Goal: Information Seeking & Learning: Find specific page/section

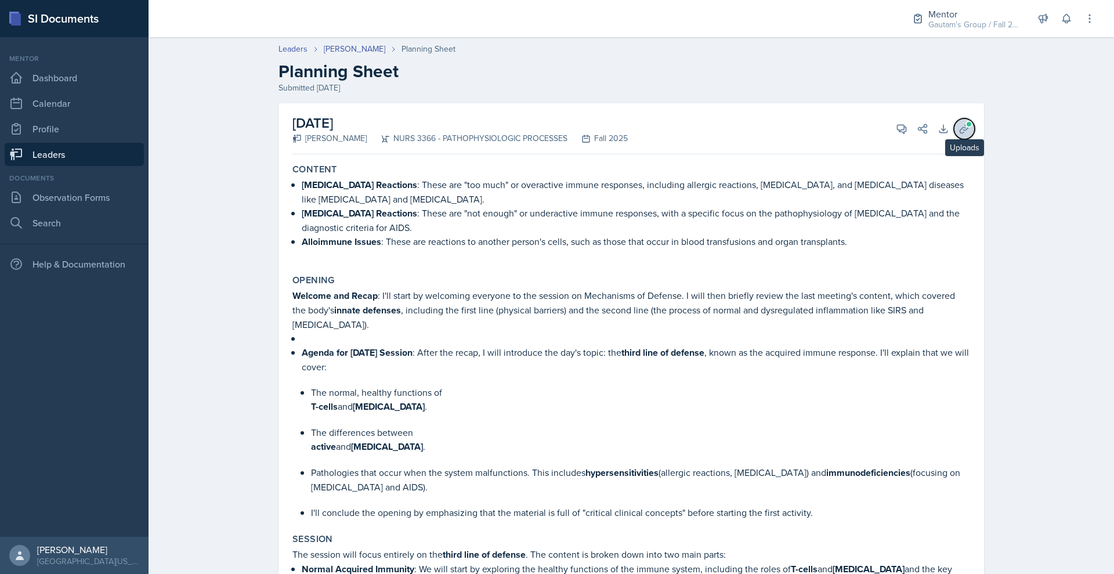
click at [970, 135] on icon at bounding box center [965, 129] width 12 height 12
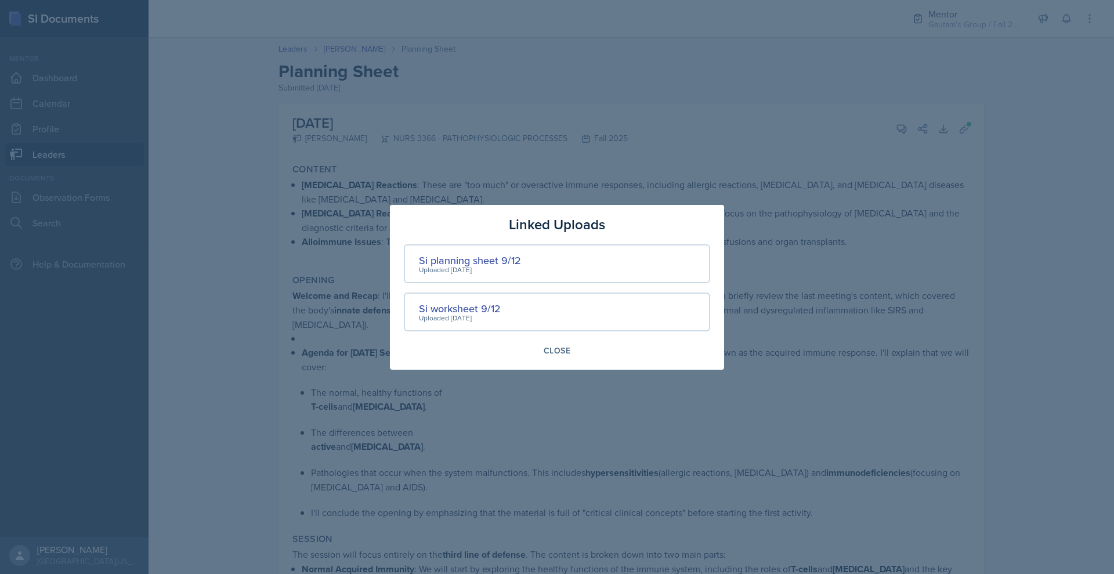
click at [765, 123] on div at bounding box center [557, 287] width 1114 height 574
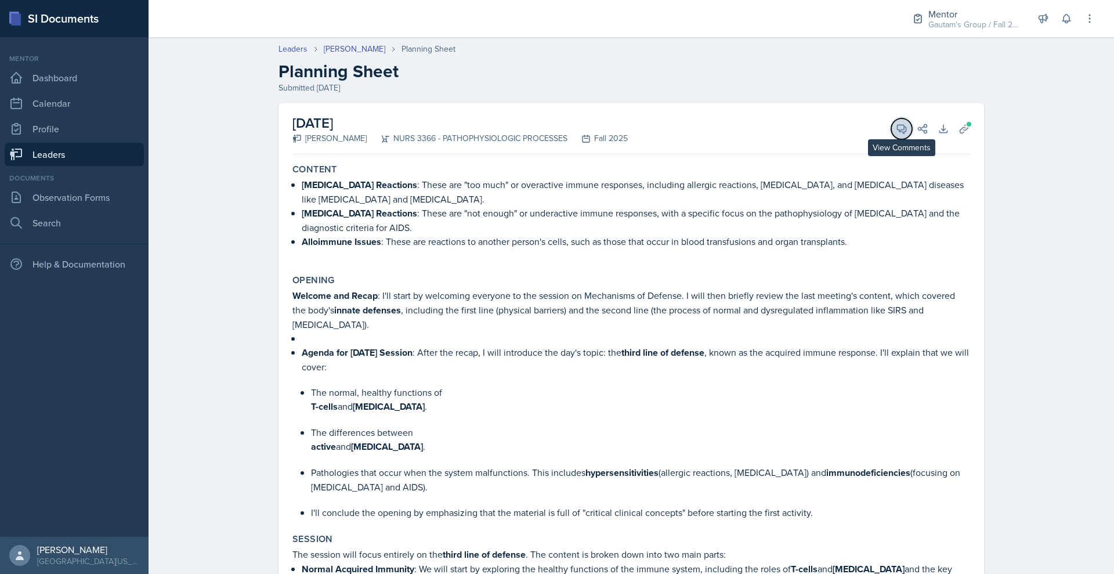
click at [909, 128] on span at bounding box center [906, 125] width 6 height 6
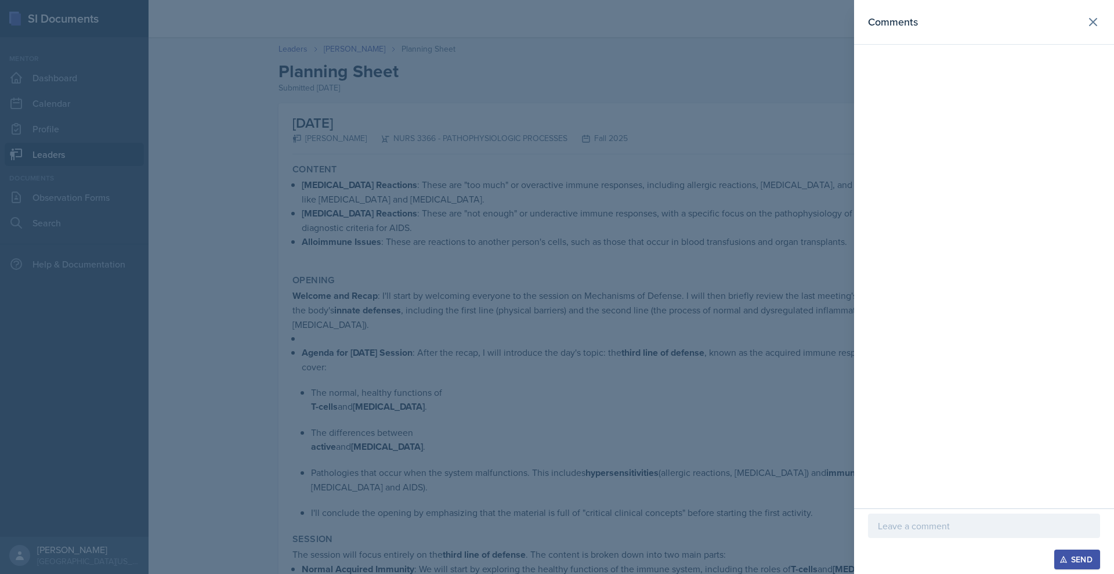
click at [878, 519] on p at bounding box center [984, 526] width 212 height 14
click at [66, 206] on div at bounding box center [557, 287] width 1114 height 574
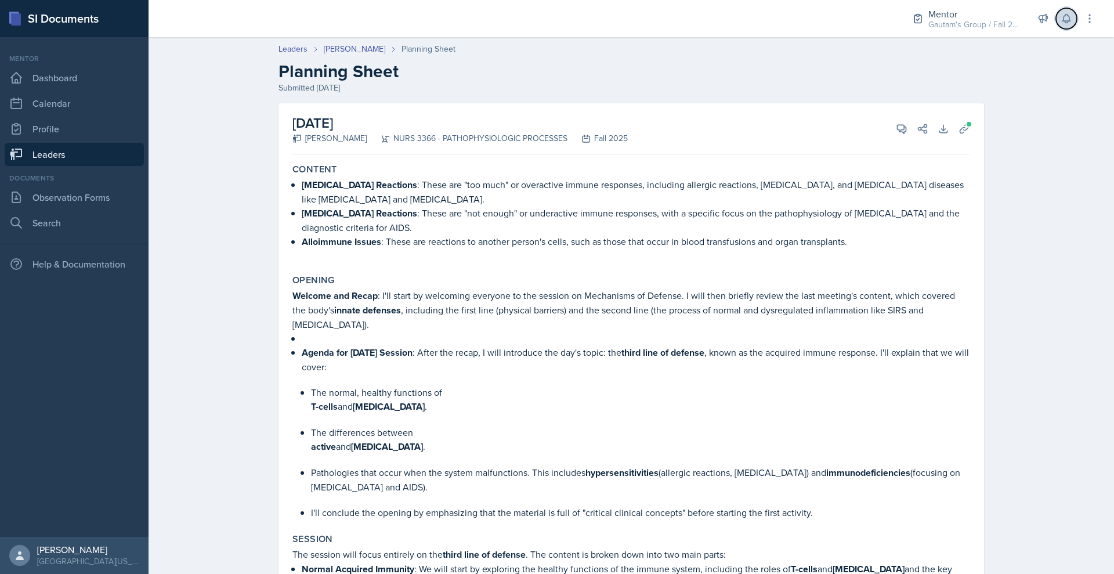
click at [1063, 23] on icon at bounding box center [1067, 19] width 8 height 9
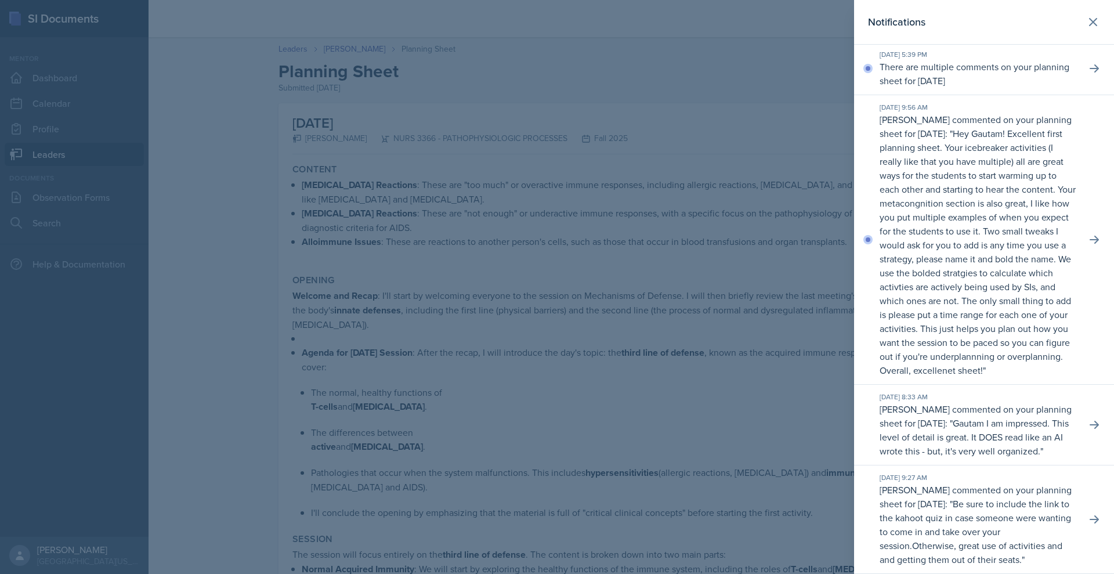
scroll to position [4831, 0]
click at [1089, 431] on icon at bounding box center [1095, 425] width 12 height 12
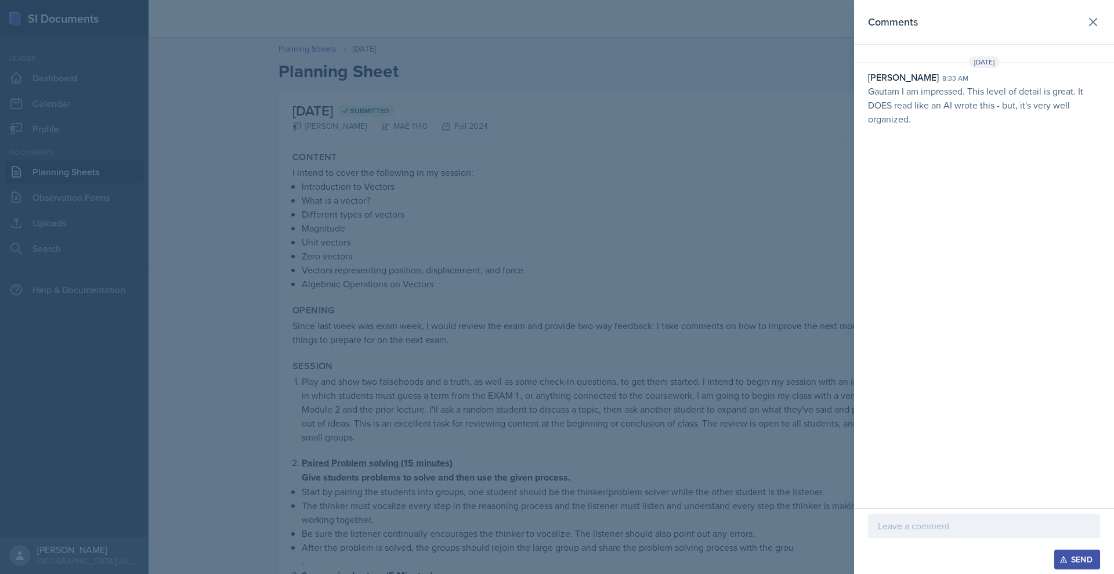
click at [584, 293] on div at bounding box center [557, 287] width 1114 height 574
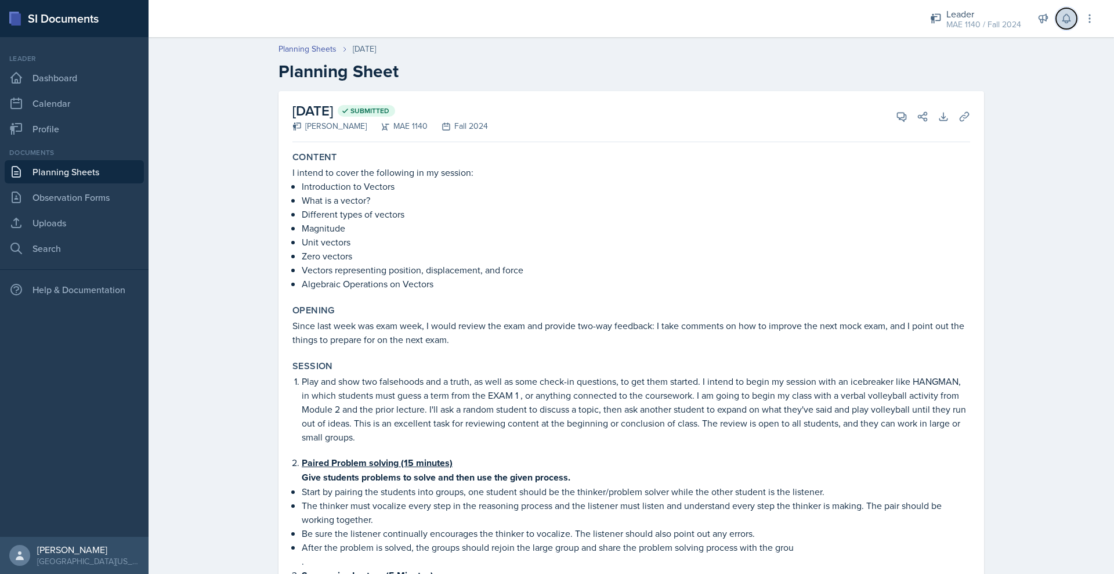
click at [1061, 24] on icon at bounding box center [1067, 19] width 12 height 12
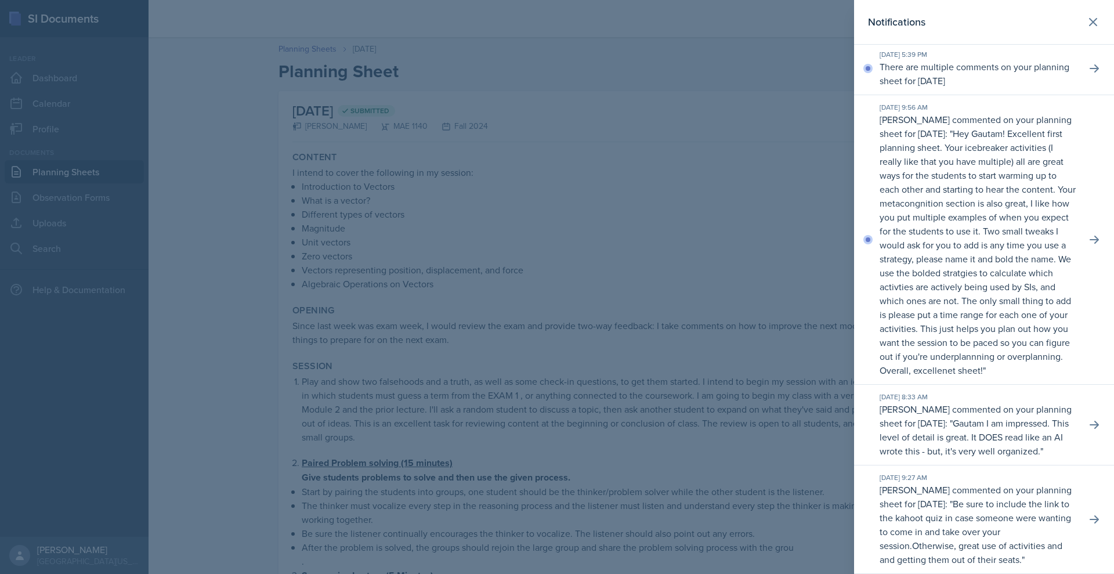
scroll to position [4010, 0]
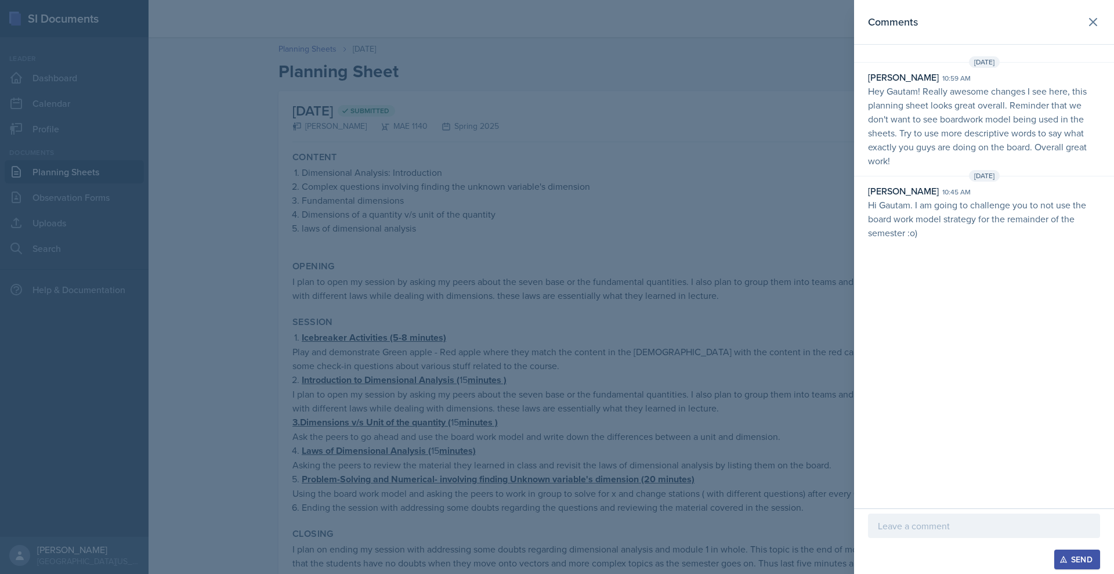
click at [632, 254] on div at bounding box center [557, 287] width 1114 height 574
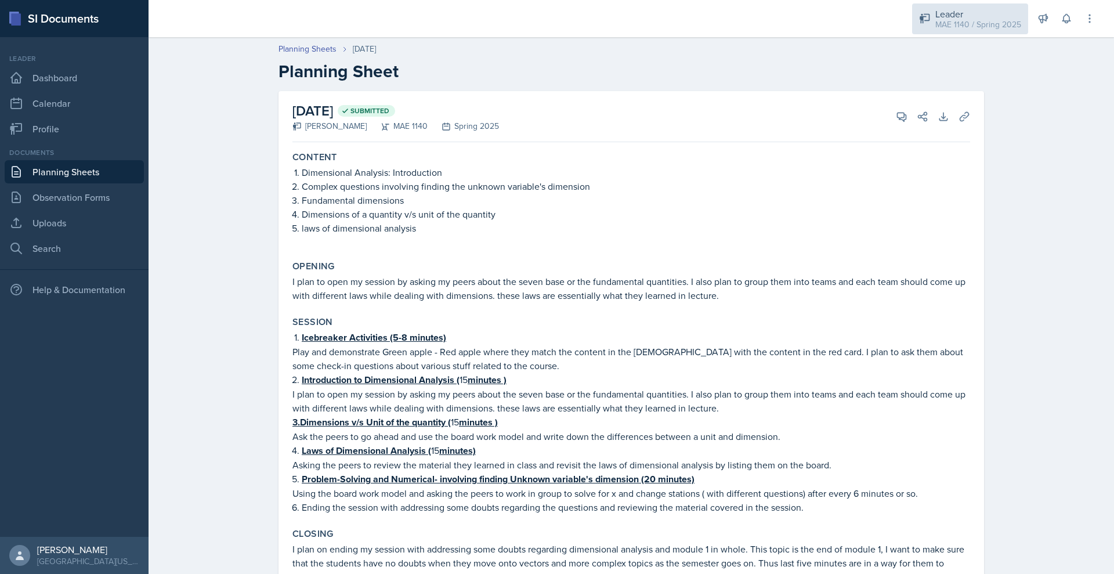
click at [937, 19] on div "Leader" at bounding box center [978, 14] width 86 height 14
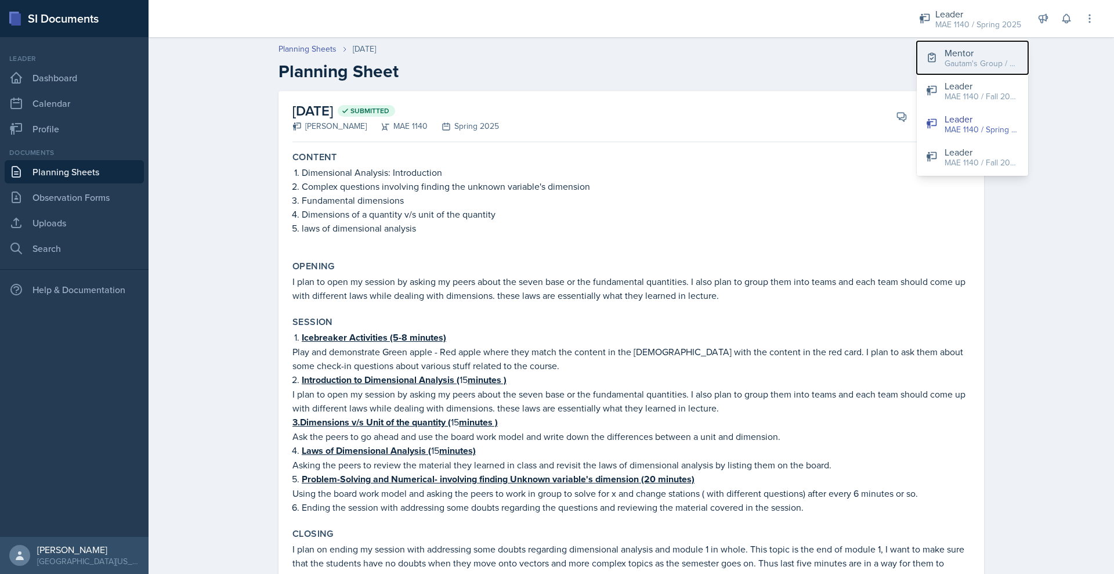
click at [917, 74] on button "Mentor Gautam's Group / Fall 2025" at bounding box center [972, 57] width 111 height 33
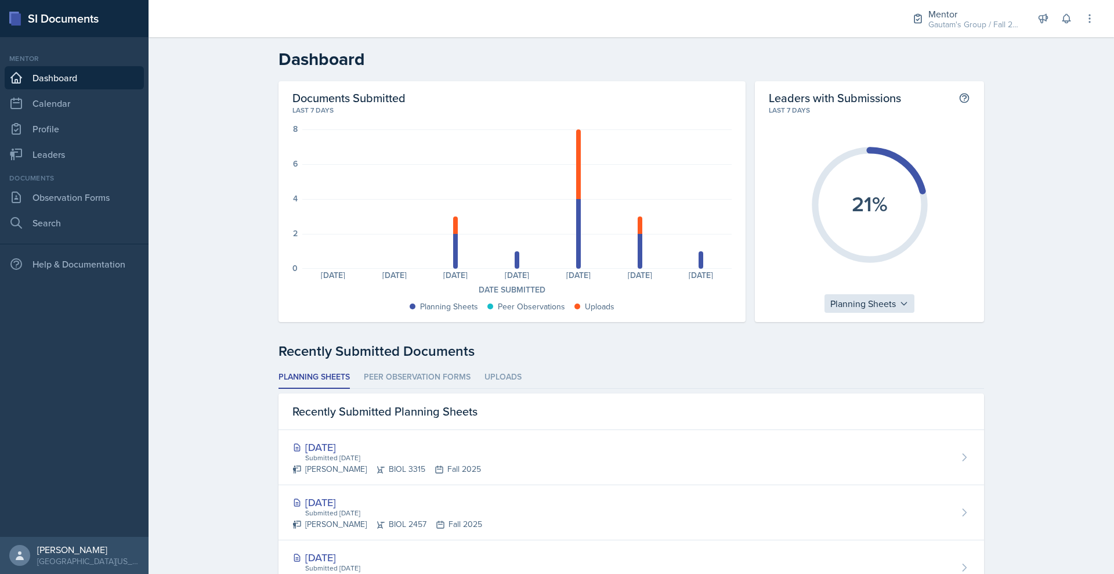
click at [915, 313] on div "Planning Sheets" at bounding box center [870, 303] width 90 height 19
click at [907, 343] on div "Planning Sheets" at bounding box center [880, 331] width 111 height 23
click at [78, 209] on link "Observation Forms" at bounding box center [74, 197] width 139 height 23
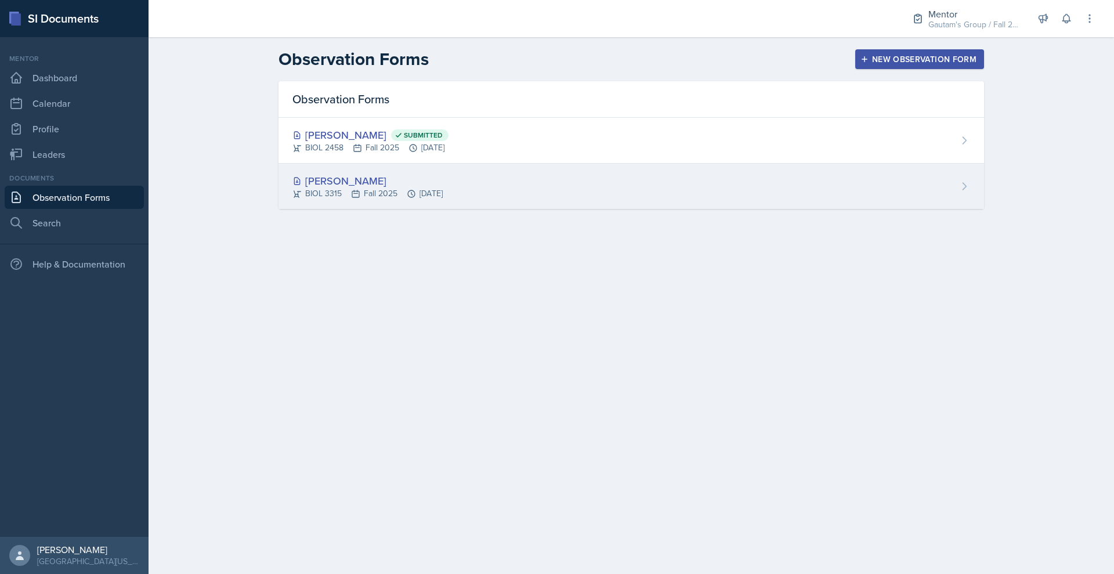
click at [341, 189] on div "[PERSON_NAME]" at bounding box center [367, 181] width 150 height 16
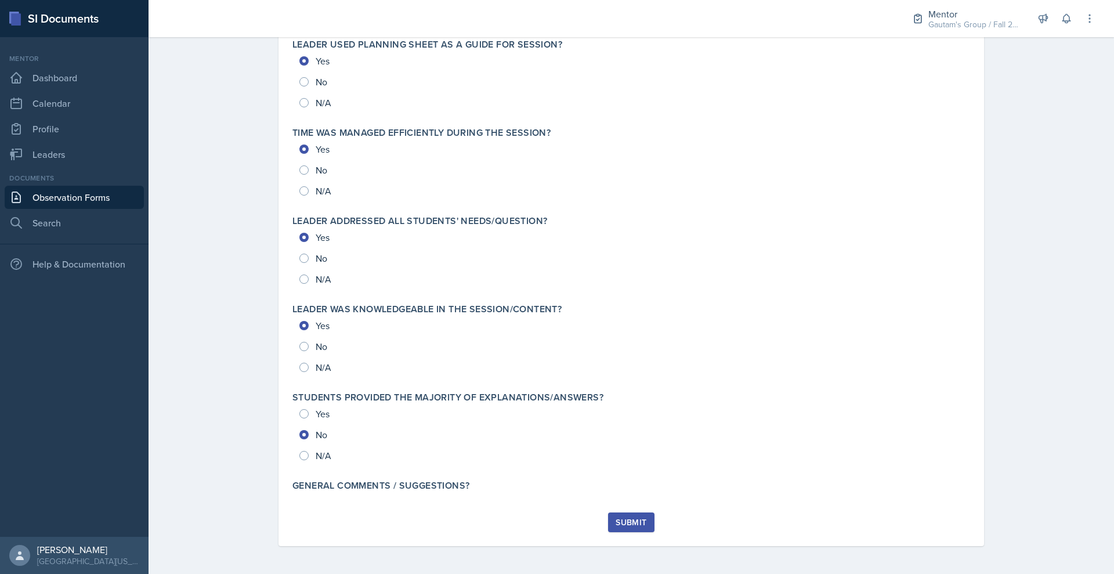
scroll to position [1515, 0]
click at [625, 518] on div "Submit" at bounding box center [631, 522] width 31 height 9
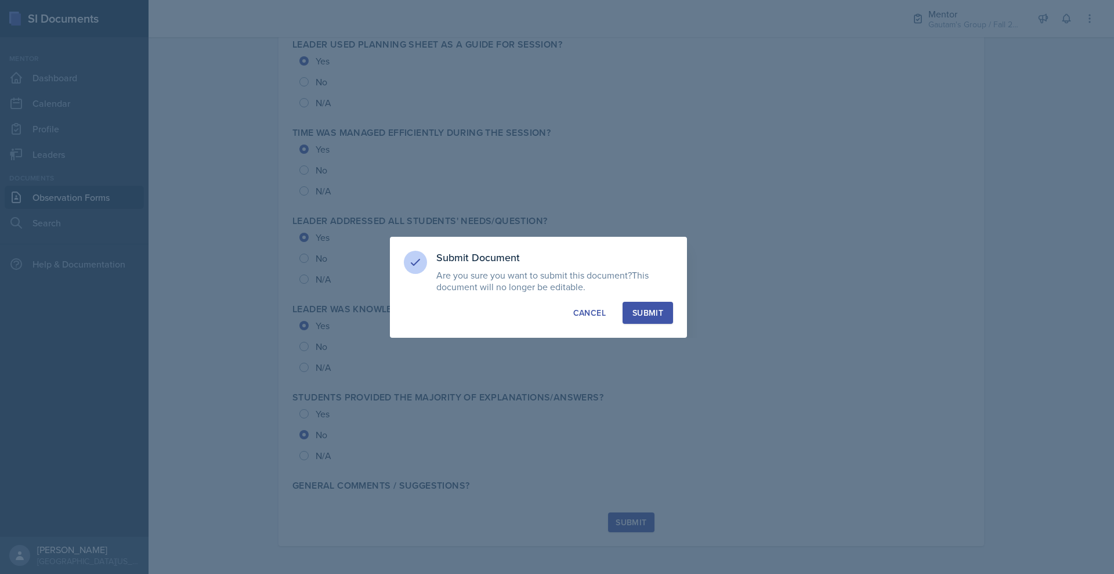
click at [663, 319] on div "Submit" at bounding box center [648, 313] width 31 height 12
radio input "true"
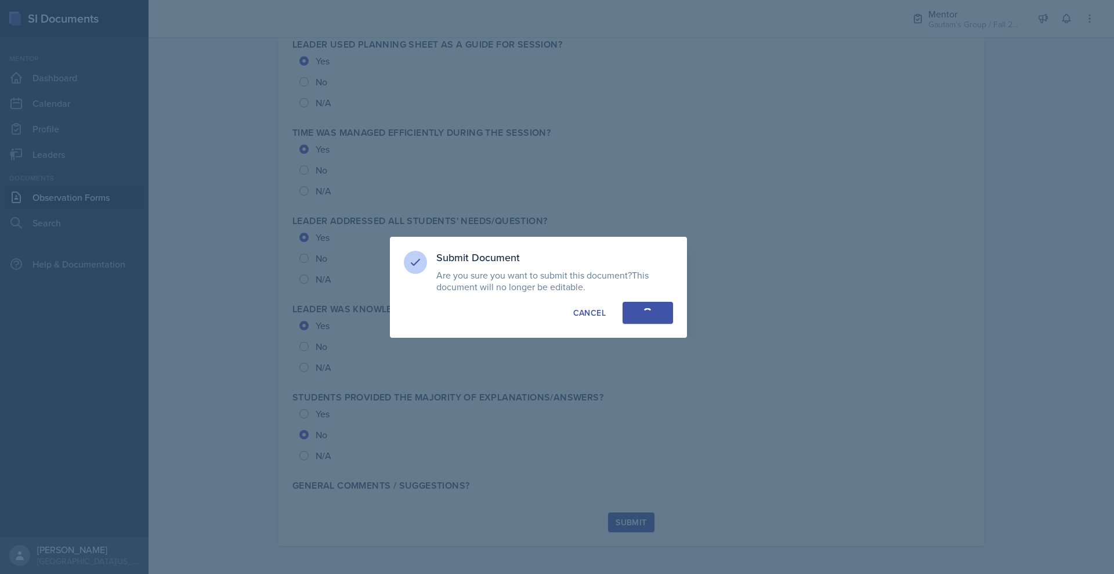
radio input "true"
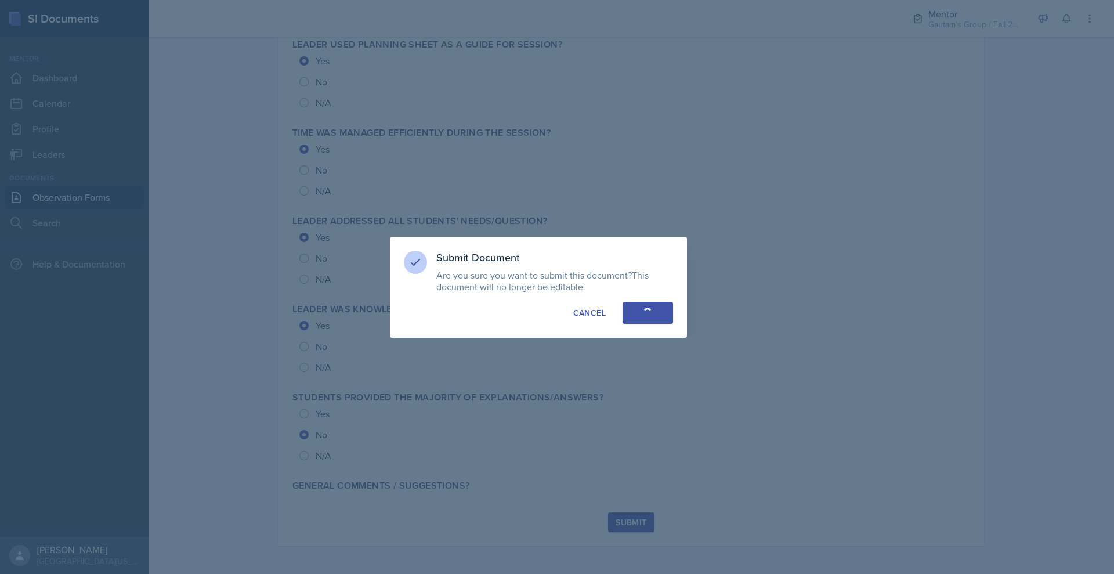
radio input "true"
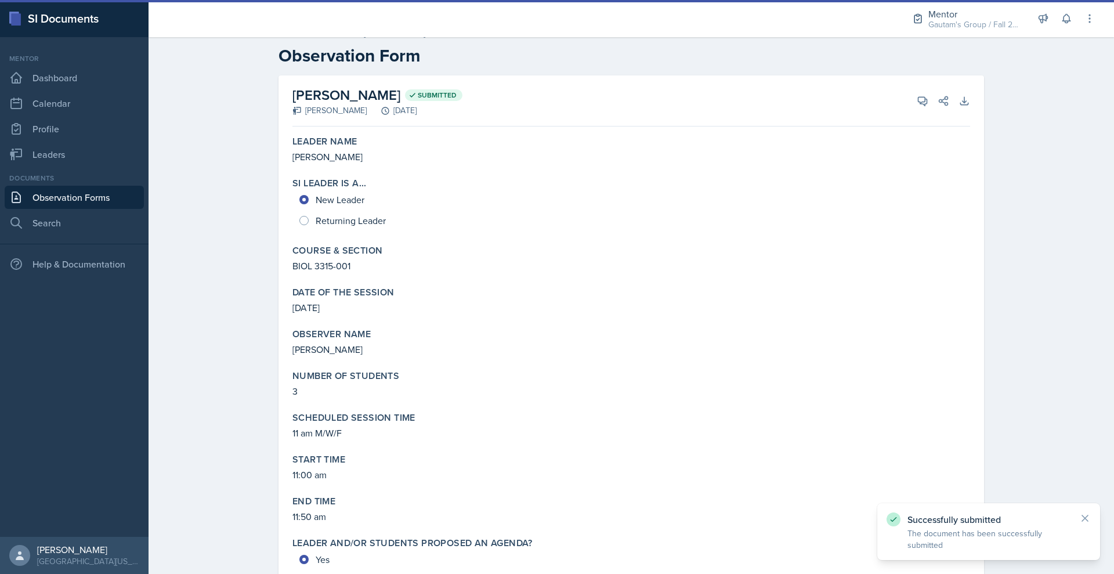
scroll to position [0, 0]
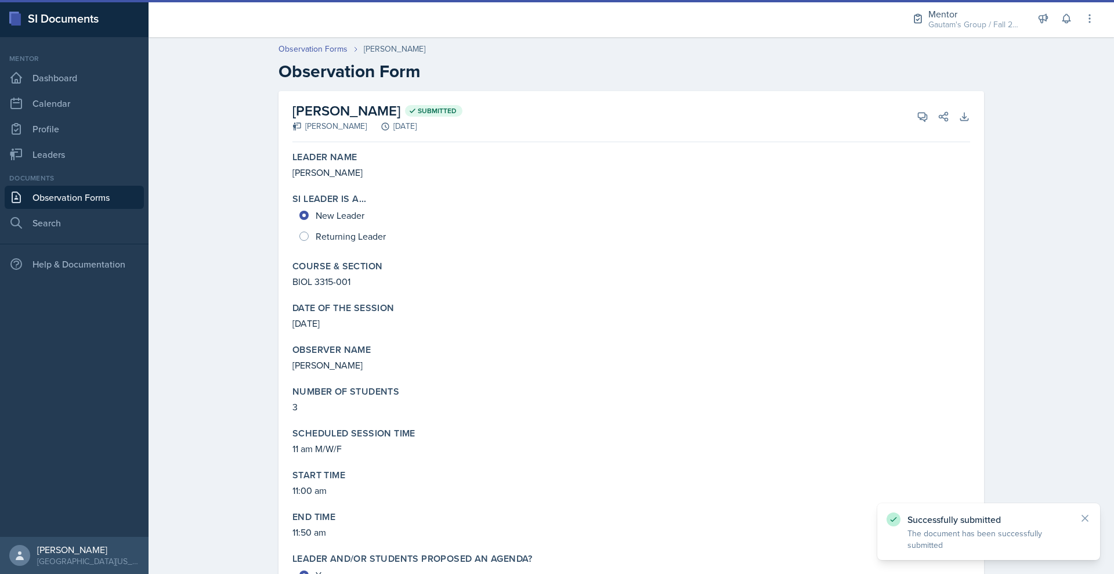
click at [117, 209] on link "Observation Forms" at bounding box center [74, 197] width 139 height 23
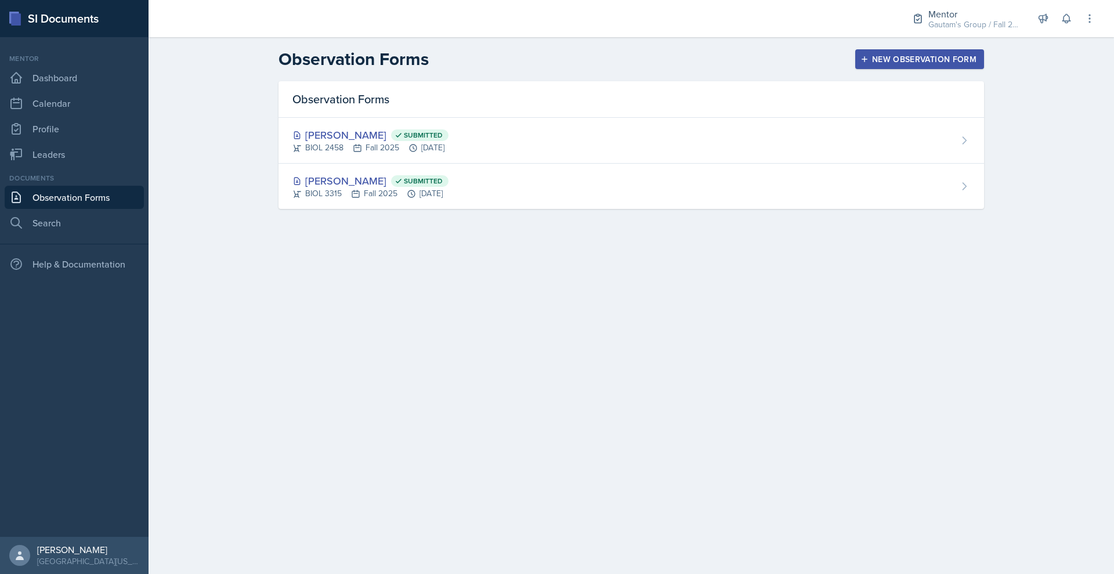
click at [869, 63] on icon "button" at bounding box center [865, 59] width 8 height 8
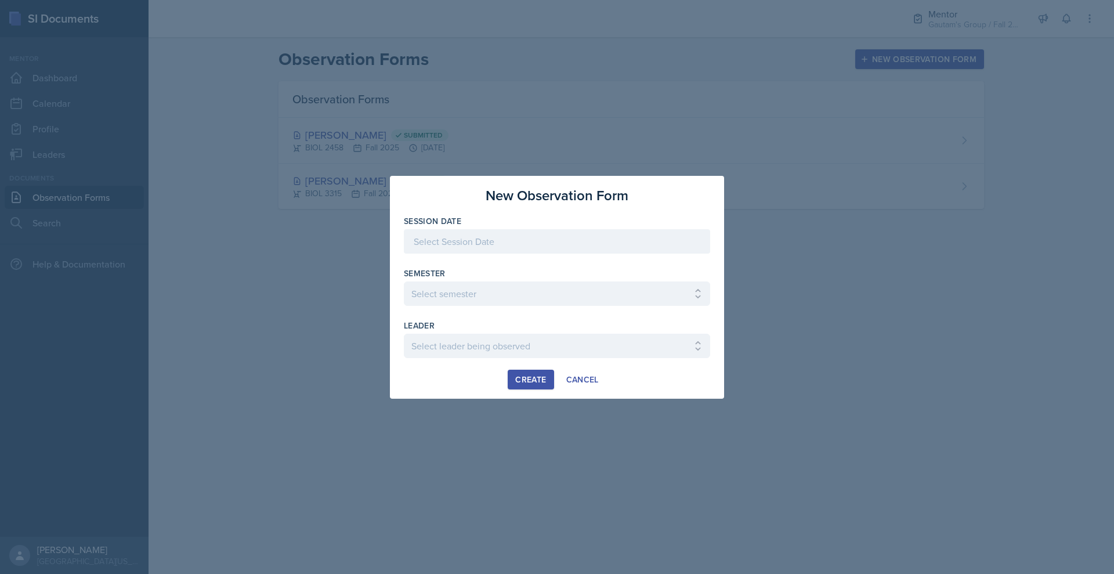
click at [583, 237] on div at bounding box center [557, 241] width 306 height 24
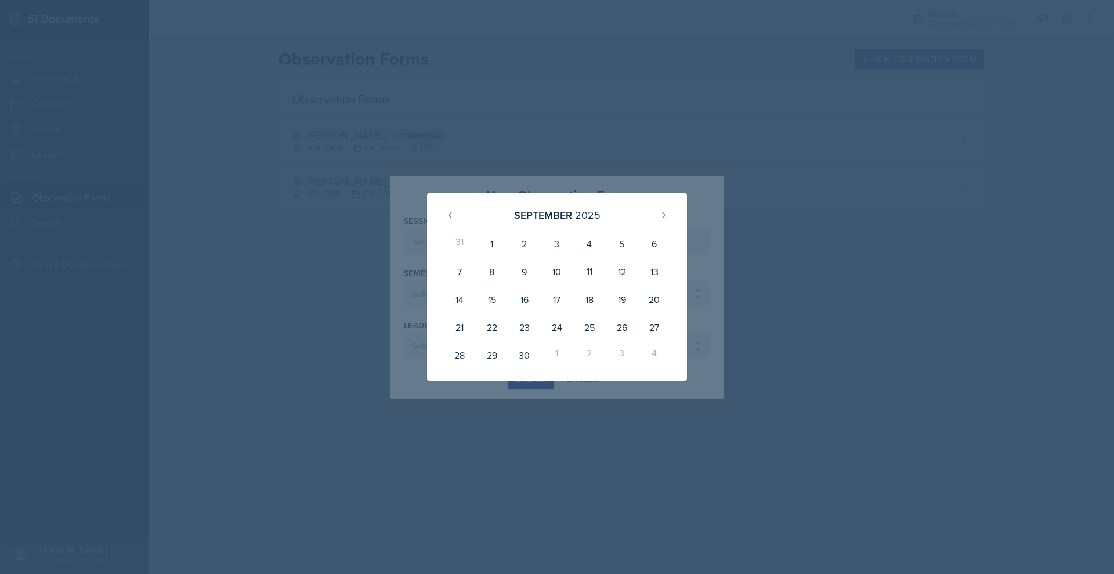
click at [660, 117] on div at bounding box center [557, 287] width 1114 height 574
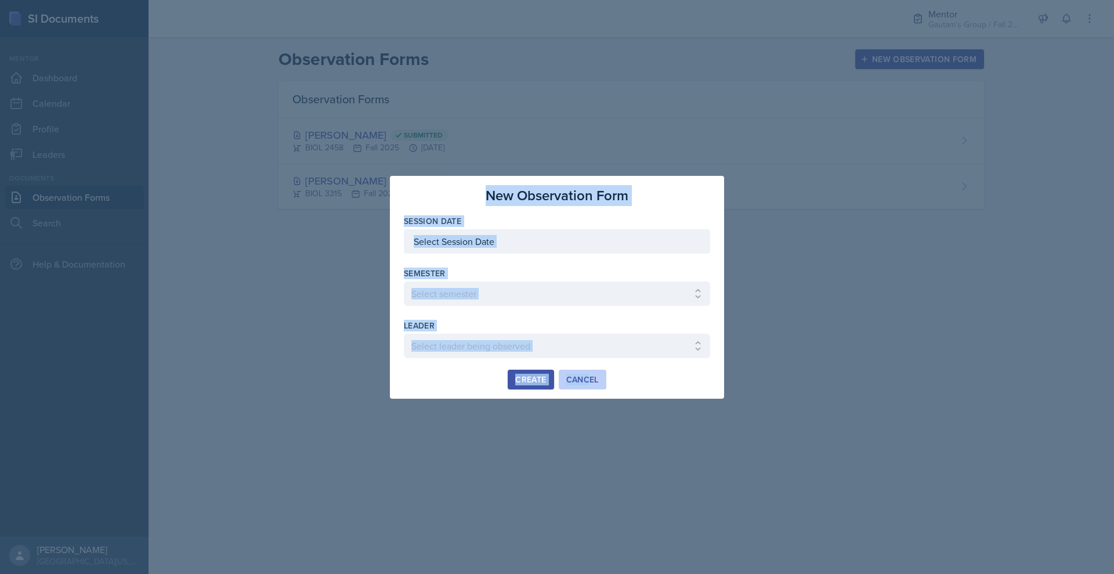
drag, startPoint x: 660, startPoint y: 117, endPoint x: 591, endPoint y: 410, distance: 301.1
click at [591, 410] on div "New Observation Form Session Date [DATE] 31 1 2 3 4 5 6 7 8 9 10 11 12 13 14 15…" at bounding box center [557, 287] width 1114 height 574
click at [591, 389] on button "Cancel" at bounding box center [583, 380] width 48 height 20
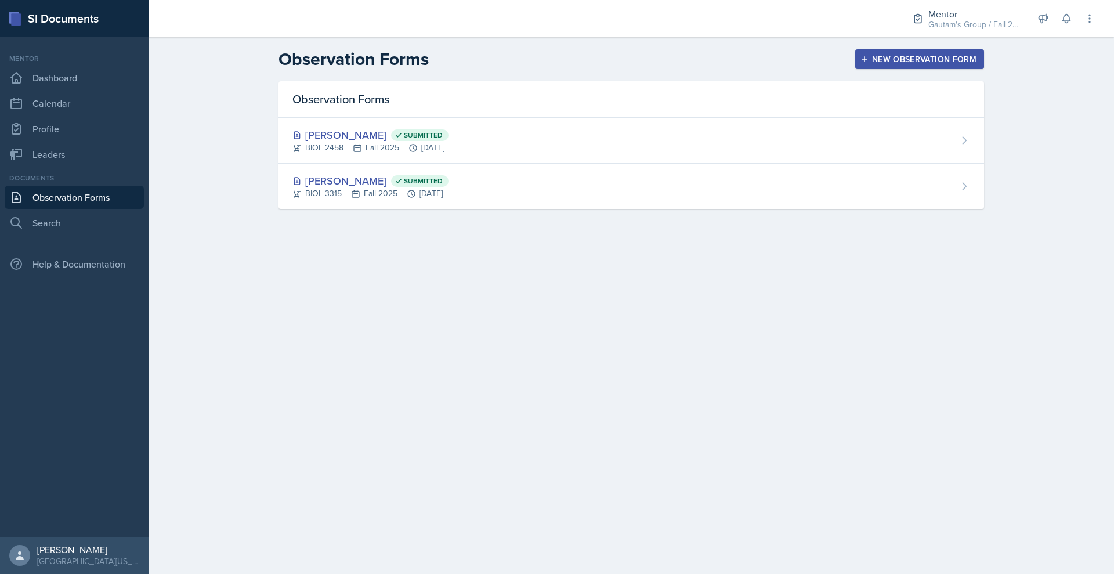
click at [86, 209] on link "Observation Forms" at bounding box center [74, 197] width 139 height 23
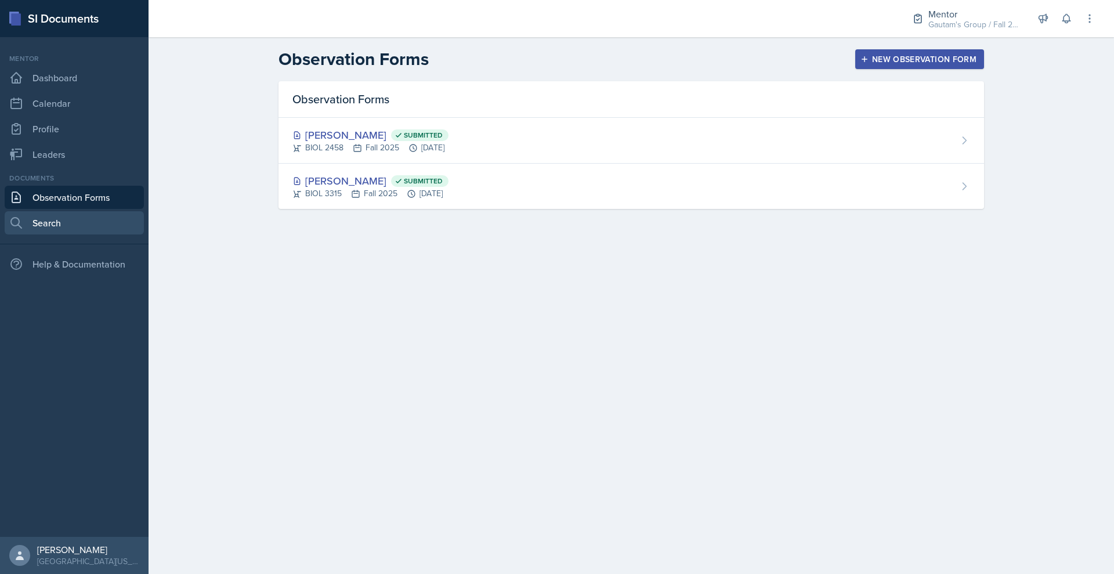
click at [53, 234] on link "Search" at bounding box center [74, 222] width 139 height 23
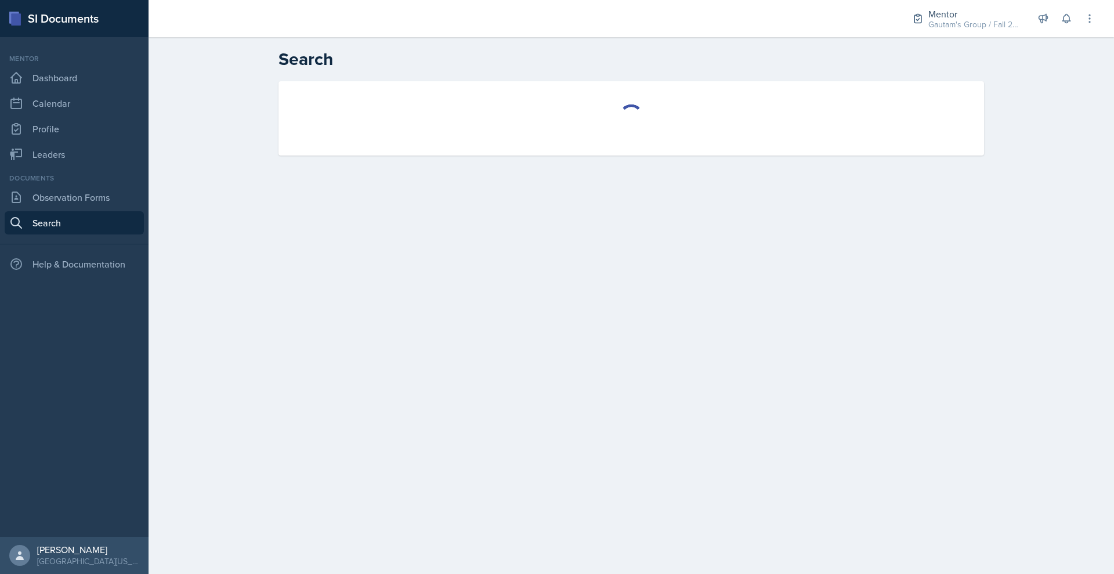
select select "all"
select select "1"
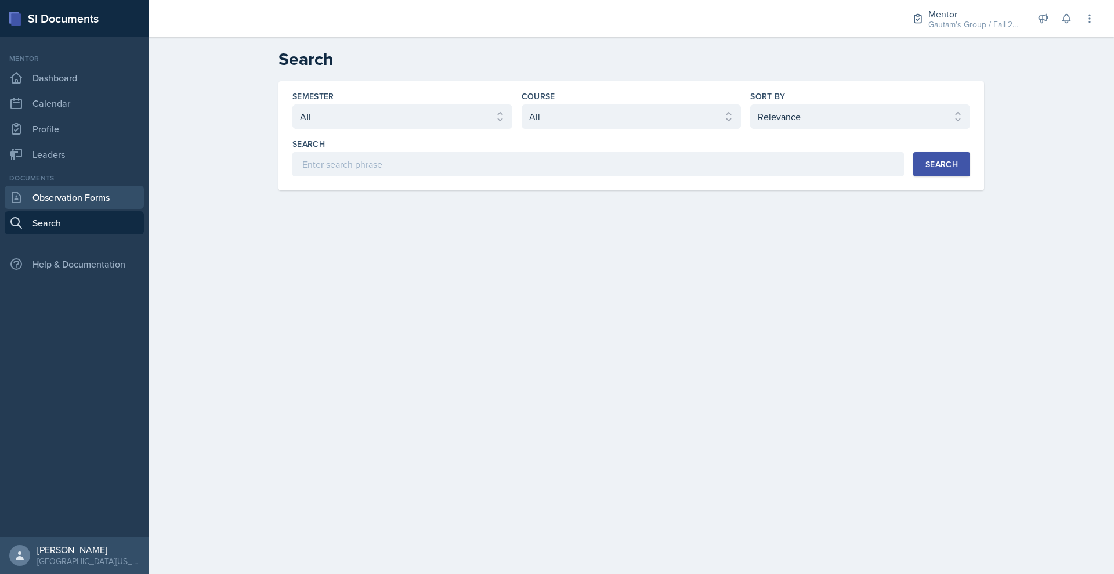
click at [118, 209] on link "Observation Forms" at bounding box center [74, 197] width 139 height 23
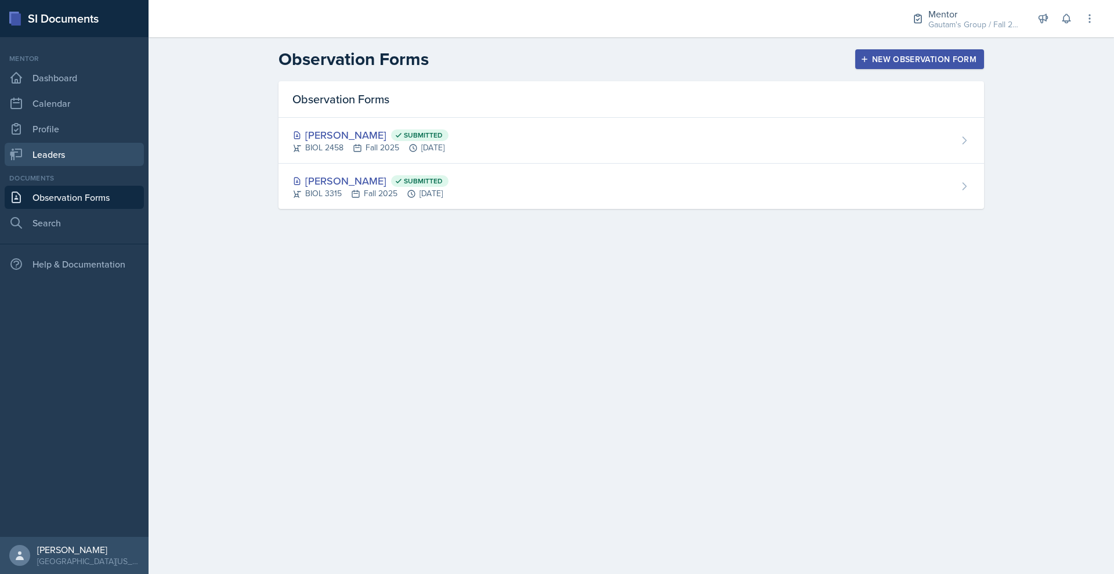
click at [80, 166] on link "Leaders" at bounding box center [74, 154] width 139 height 23
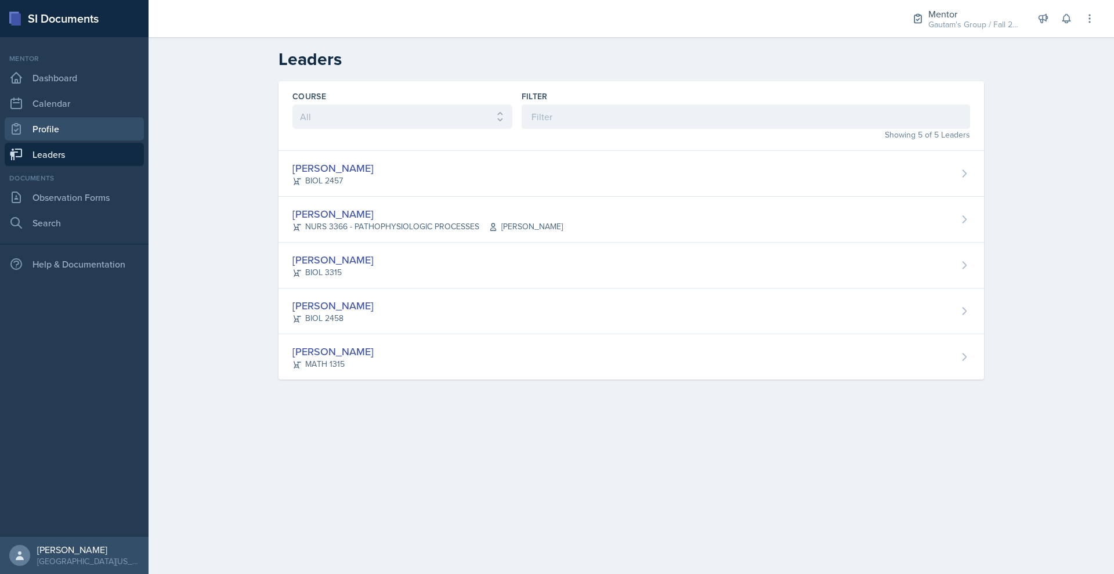
click at [82, 140] on link "Profile" at bounding box center [74, 128] width 139 height 23
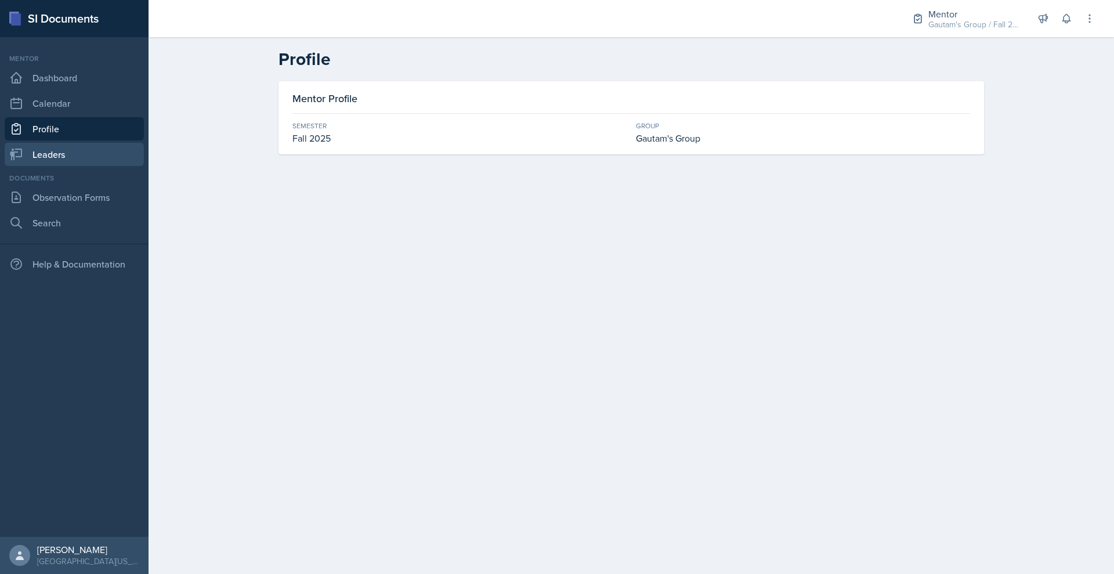
click at [82, 166] on link "Leaders" at bounding box center [74, 154] width 139 height 23
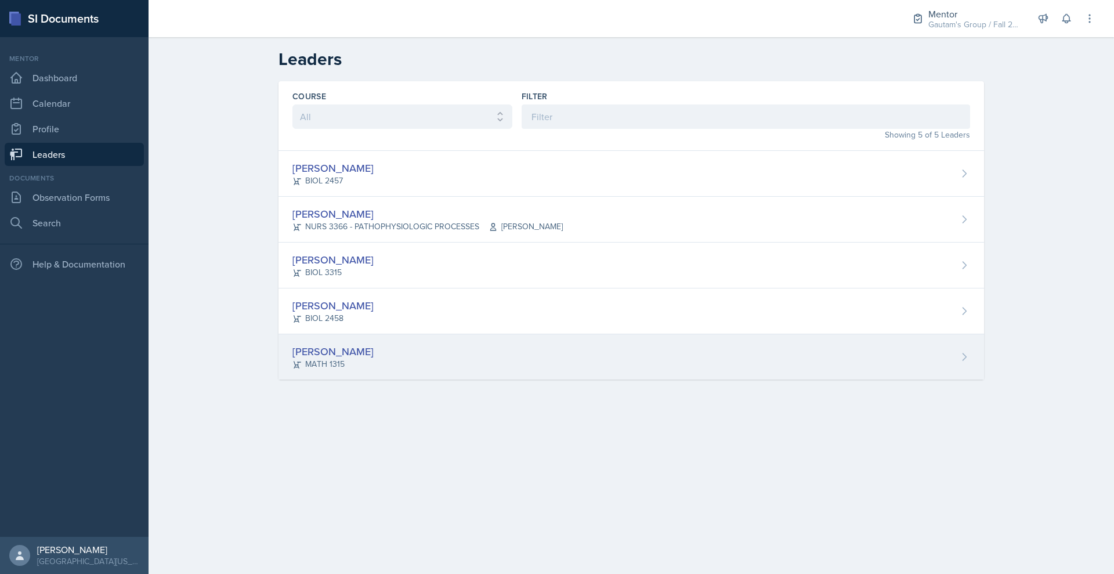
click at [292, 359] on div "[PERSON_NAME]" at bounding box center [332, 352] width 81 height 16
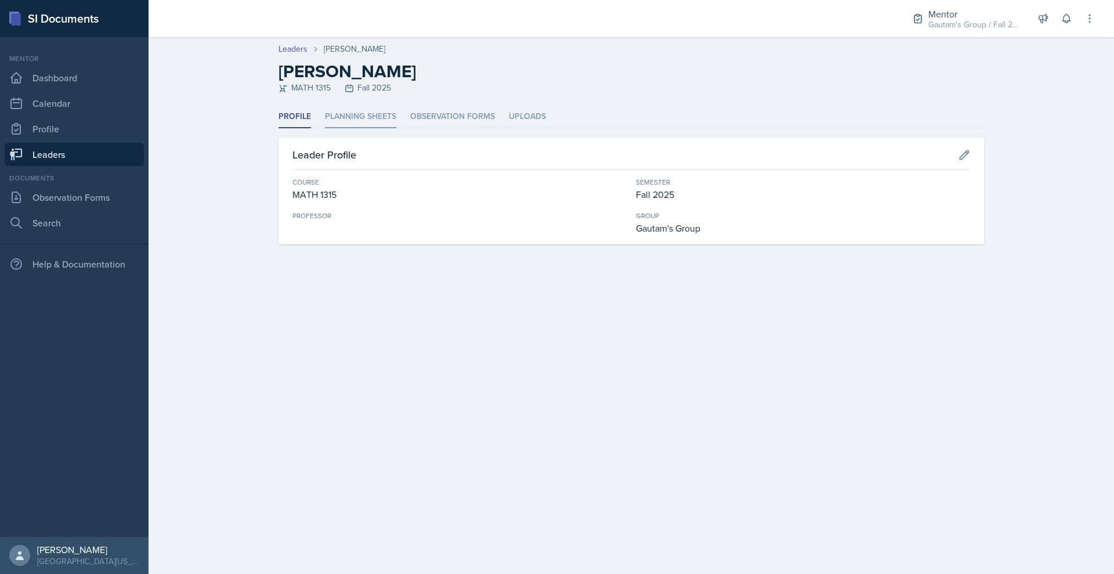
click at [325, 128] on li "Planning Sheets" at bounding box center [360, 117] width 71 height 23
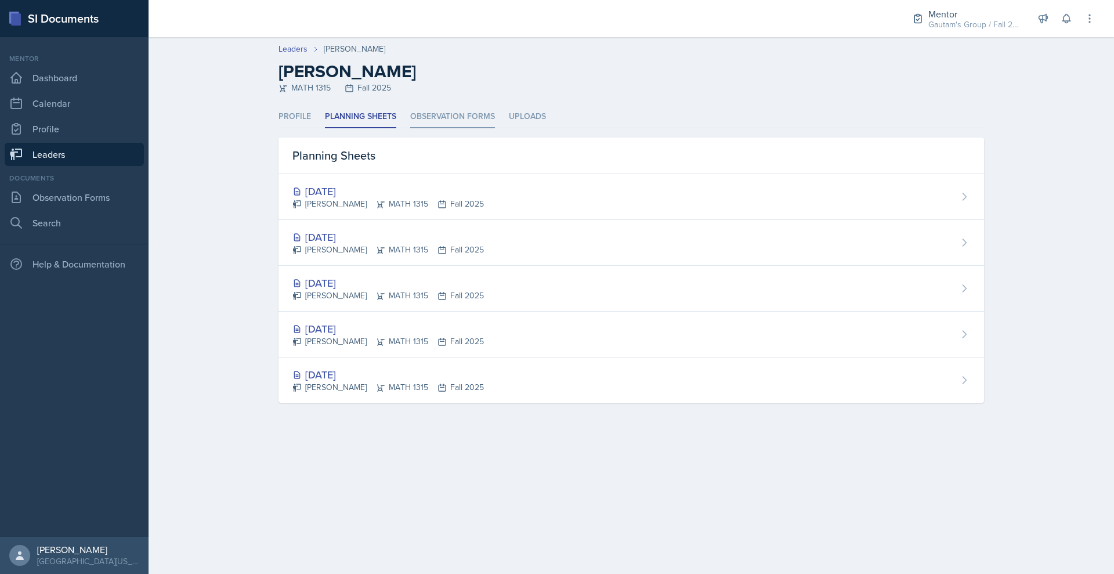
click at [422, 128] on li "Observation Forms" at bounding box center [452, 117] width 85 height 23
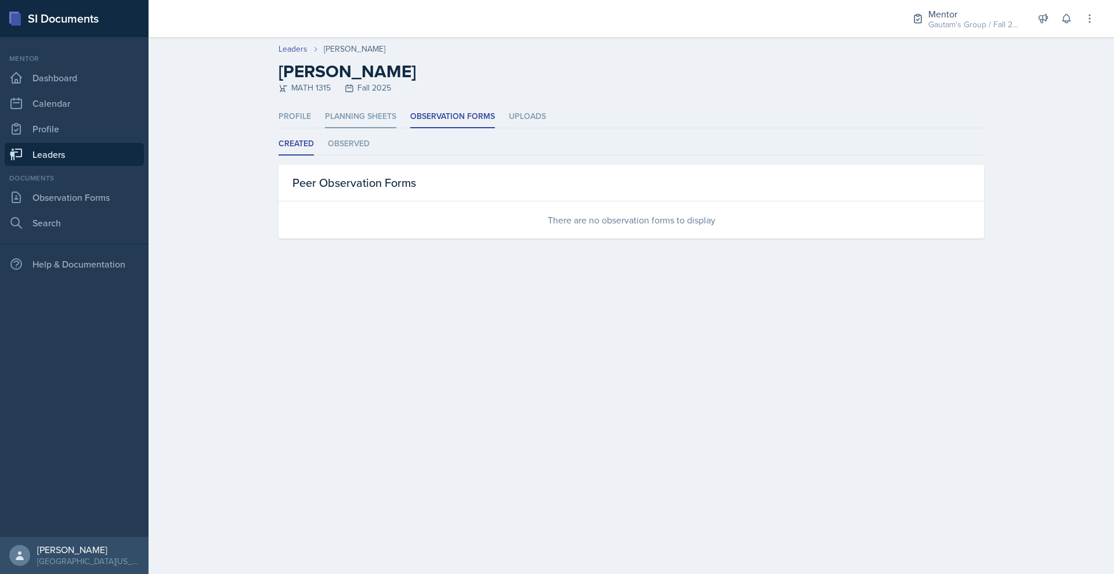
click at [325, 128] on li "Planning Sheets" at bounding box center [360, 117] width 71 height 23
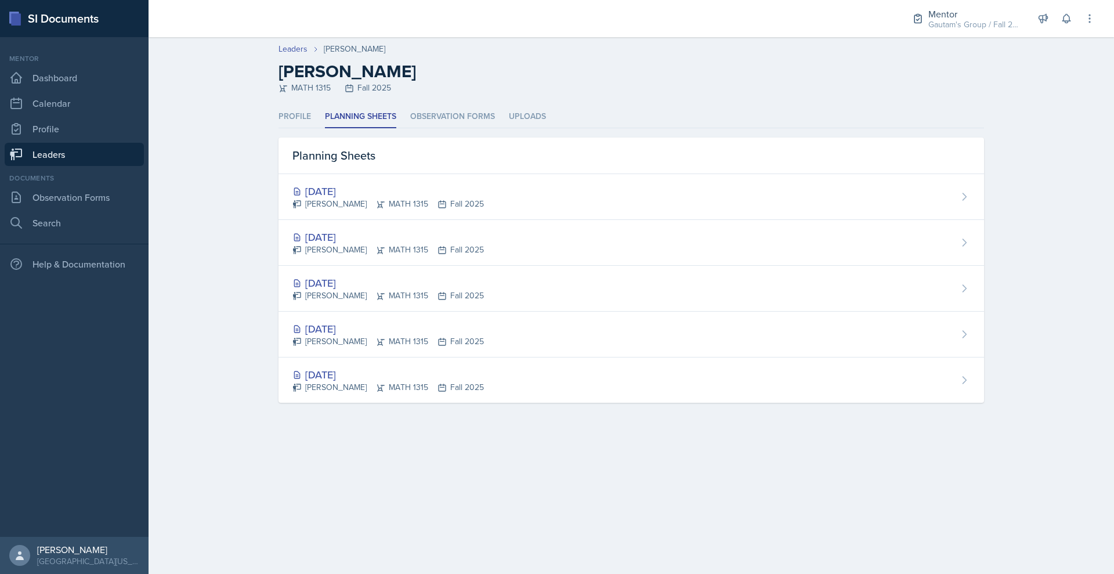
click at [92, 166] on link "Leaders" at bounding box center [74, 154] width 139 height 23
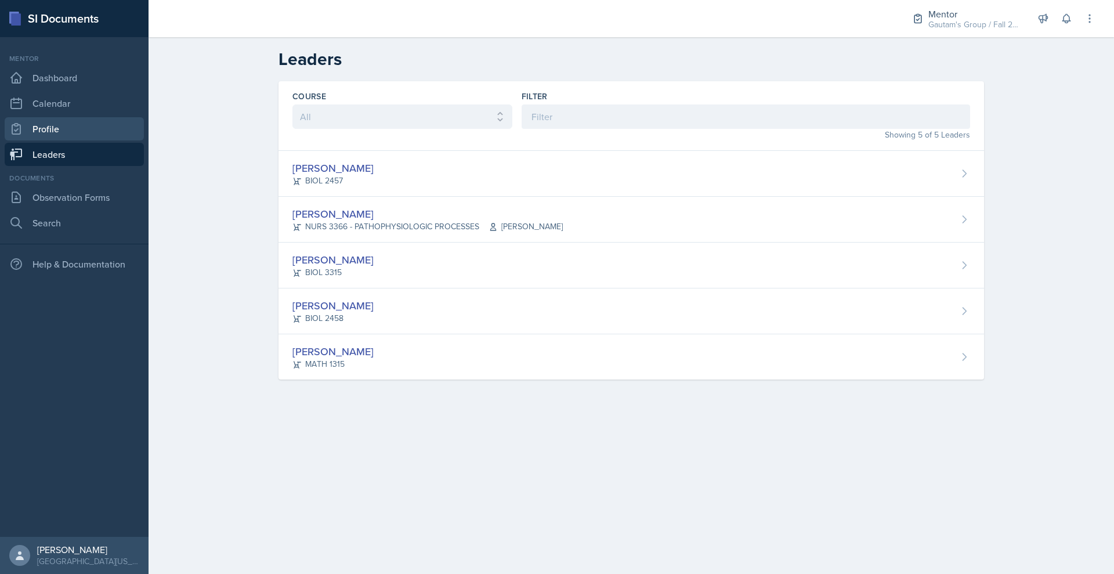
click at [68, 140] on link "Profile" at bounding box center [74, 128] width 139 height 23
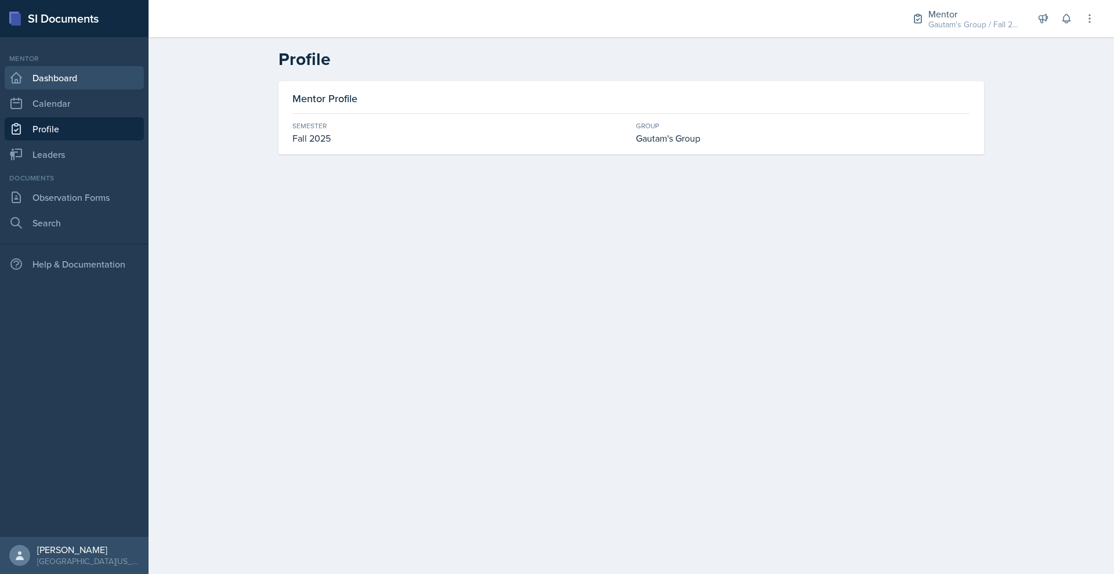
click at [82, 89] on link "Dashboard" at bounding box center [74, 77] width 139 height 23
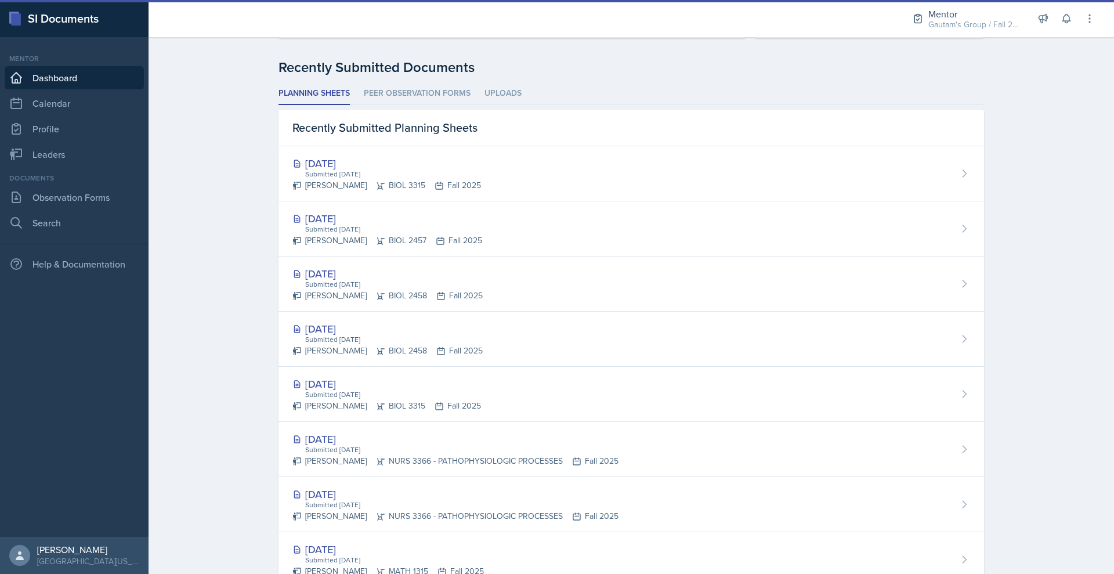
scroll to position [685, 0]
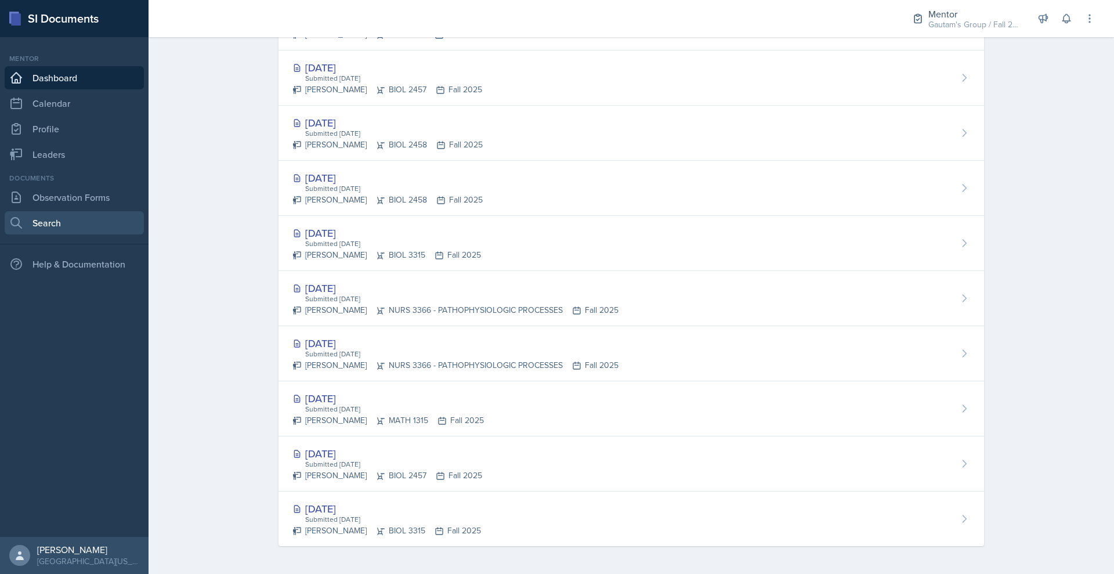
click at [73, 234] on link "Search" at bounding box center [74, 222] width 139 height 23
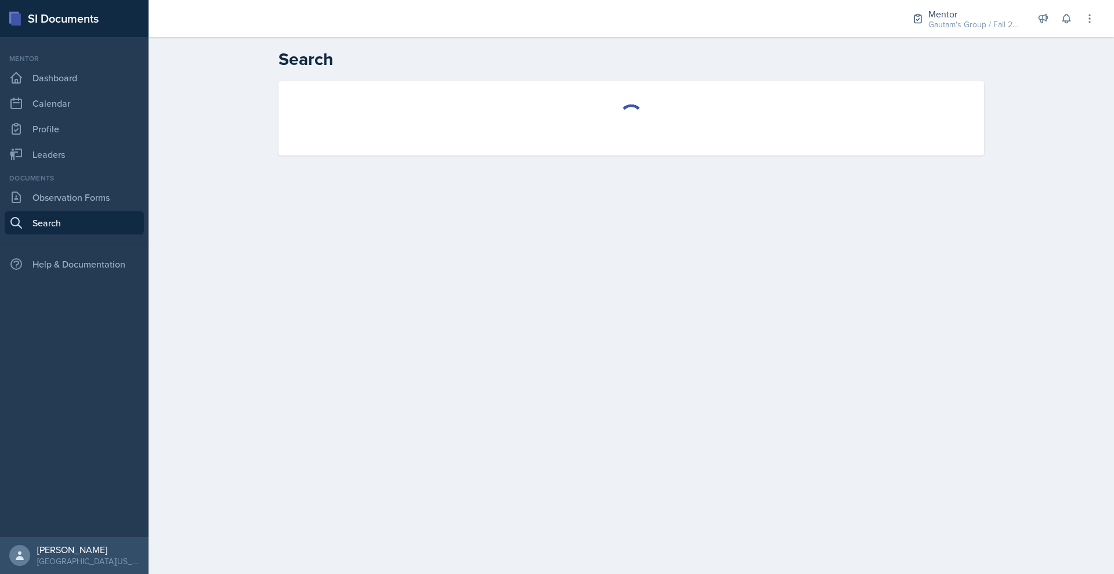
select select "all"
select select "1"
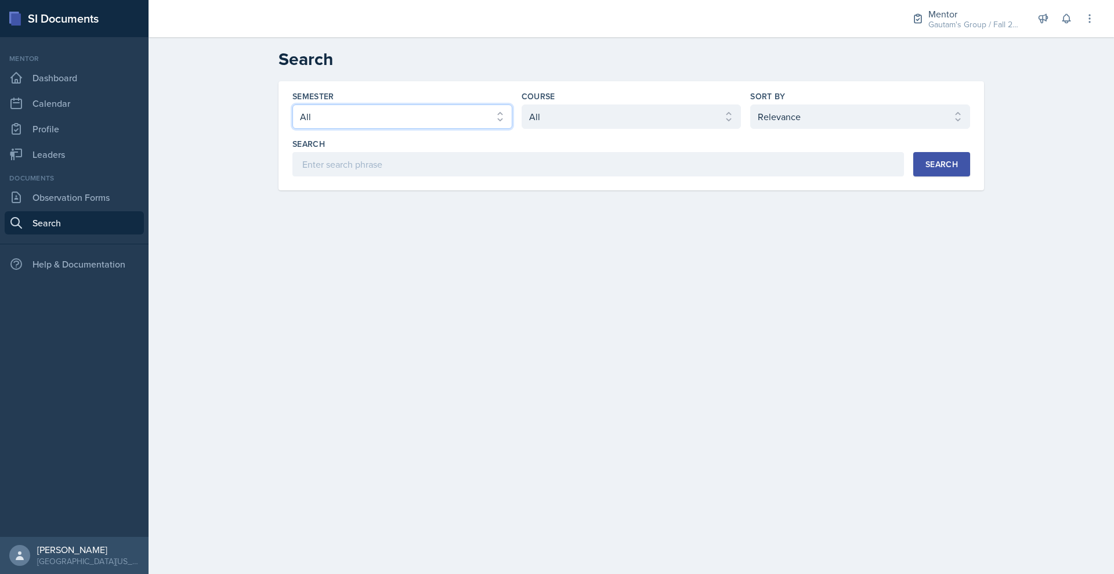
click at [460, 129] on select "Select semester All Fall 2025 Spring 2025 Fall 2024 Spring 2024 Fall 2023" at bounding box center [402, 116] width 220 height 24
select select "a8c40de0-d7eb-4f82-90ee-ac0c6ce45f71"
click at [292, 129] on select "Select semester All Fall 2025 Spring 2025 Fall 2024 Spring 2024 Fall 2023" at bounding box center [402, 116] width 220 height 24
click at [563, 129] on select "Select course All ASTR 1345 BIOL 1345 BIOL 1441 BIOL 1442 BIOL 2300 BIOL 2444 B…" at bounding box center [632, 116] width 220 height 24
click at [808, 129] on select "Select sort by Relevance Document Date (Asc) Document Date (Desc)" at bounding box center [860, 116] width 220 height 24
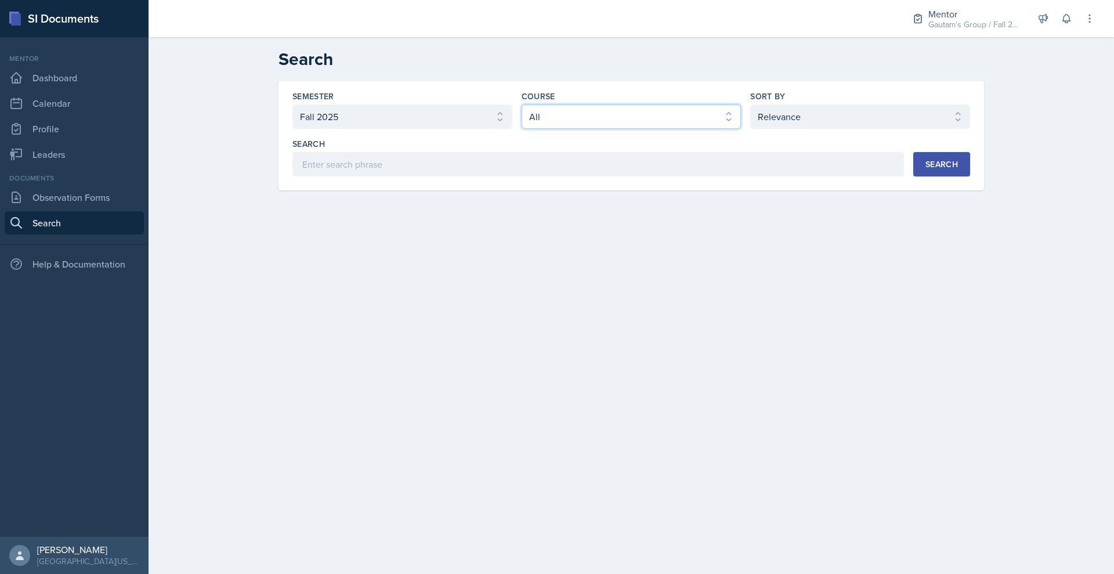
click at [696, 129] on select "Select course All ASTR 1345 BIOL 1345 BIOL 1441 BIOL 1442 BIOL 2300 BIOL 2444 B…" at bounding box center [632, 116] width 220 height 24
select select "b05cf838-b04f-4fc4-901a-32fb7d12d120"
click at [522, 129] on select "Select course All ASTR 1345 BIOL 1345 BIOL 1441 BIOL 1442 BIOL 2300 BIOL 2444 B…" at bounding box center [632, 116] width 220 height 24
click at [958, 169] on div "Search" at bounding box center [942, 164] width 32 height 9
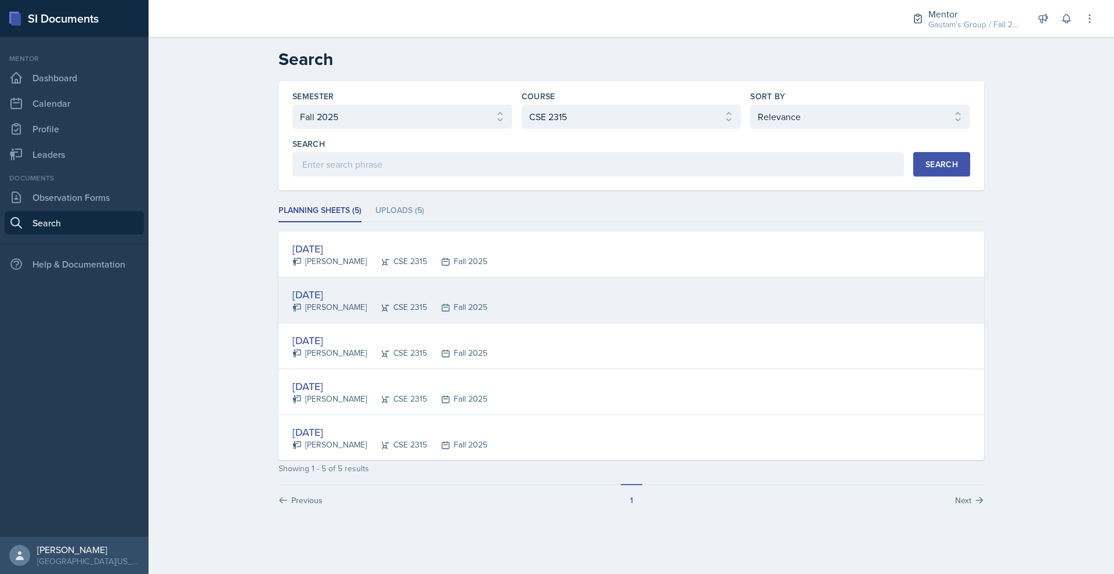
scroll to position [92, 0]
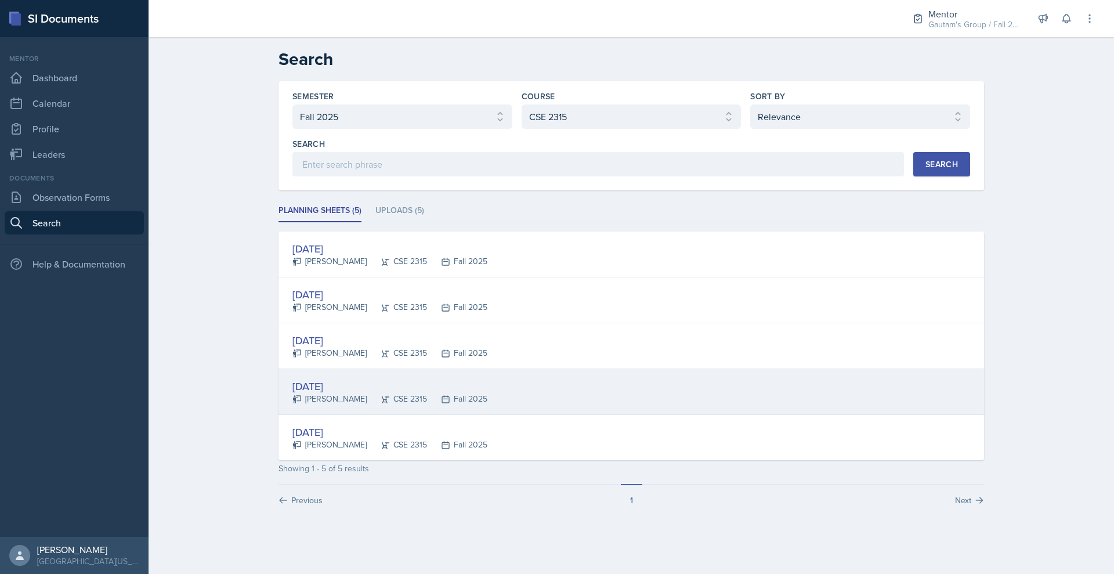
click at [292, 390] on div "[DATE]" at bounding box center [389, 386] width 195 height 16
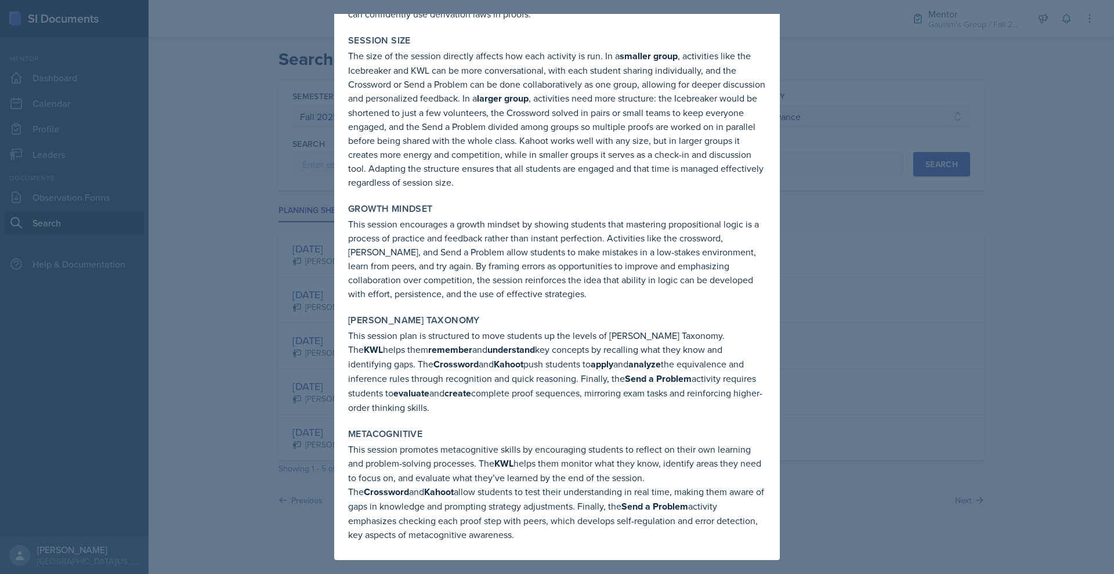
scroll to position [1843, 0]
click at [920, 331] on div at bounding box center [557, 287] width 1114 height 574
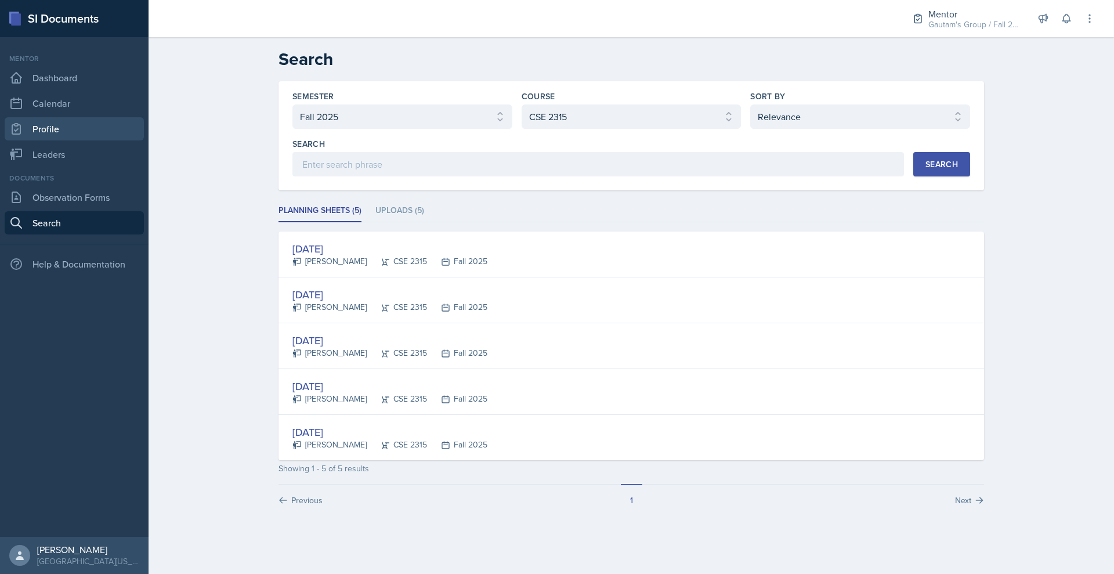
click at [44, 140] on link "Profile" at bounding box center [74, 128] width 139 height 23
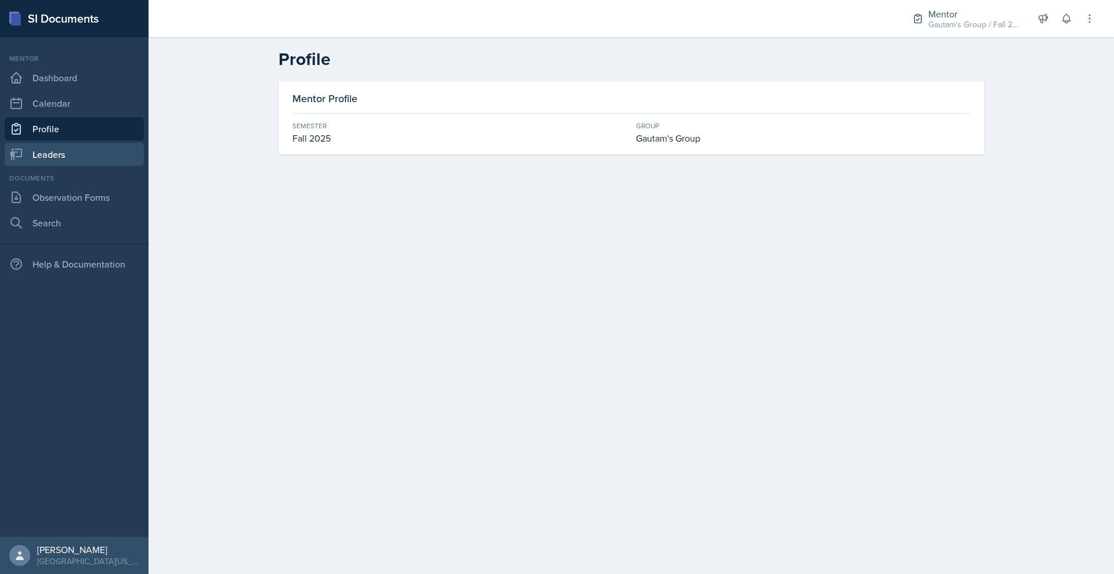
click at [117, 166] on link "Leaders" at bounding box center [74, 154] width 139 height 23
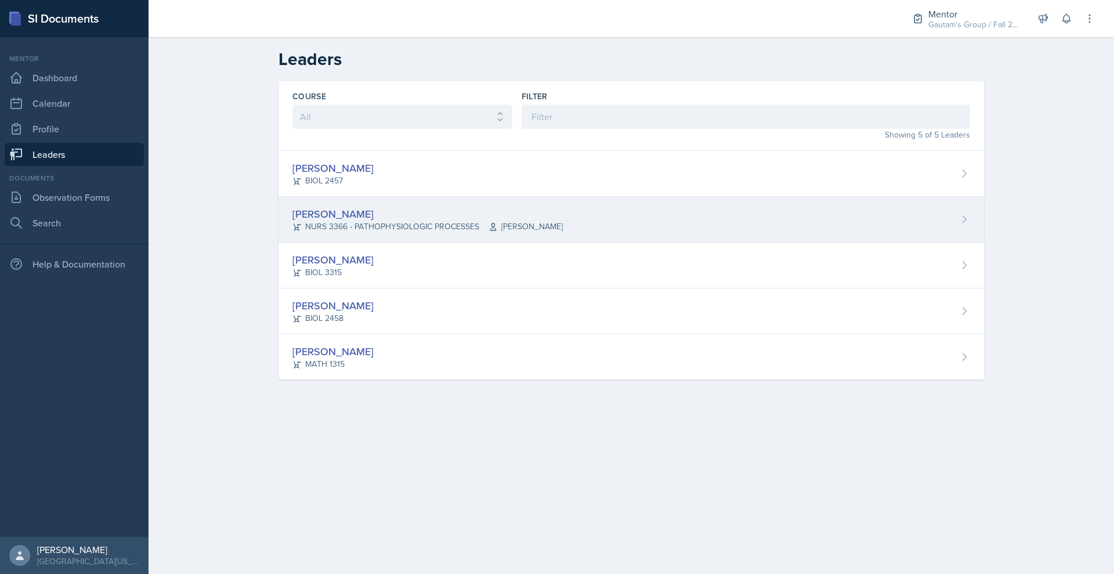
click at [292, 222] on div "[PERSON_NAME]" at bounding box center [427, 214] width 270 height 16
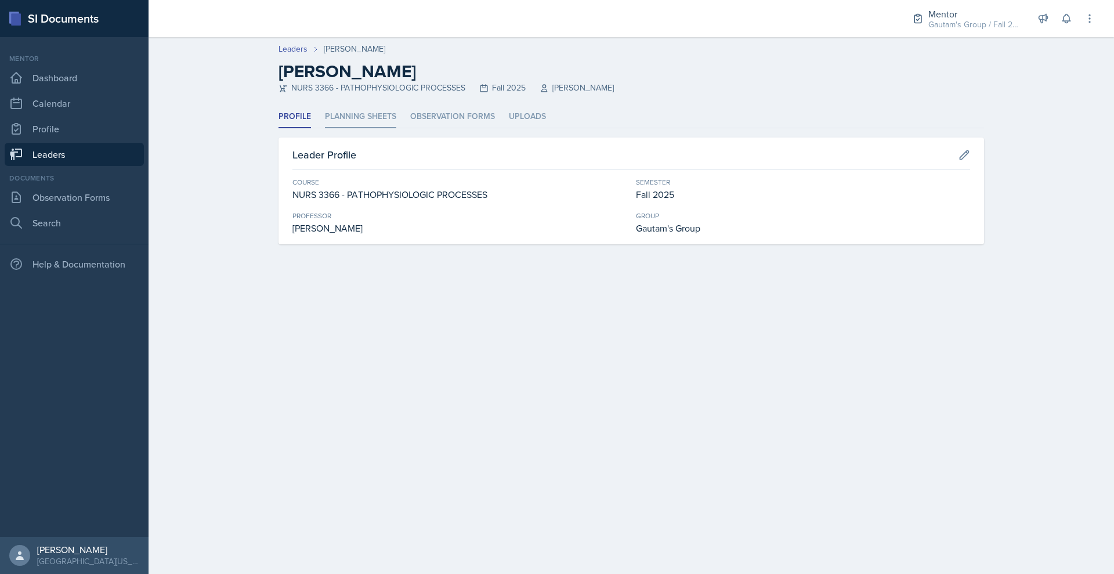
click at [345, 128] on li "Planning Sheets" at bounding box center [360, 117] width 71 height 23
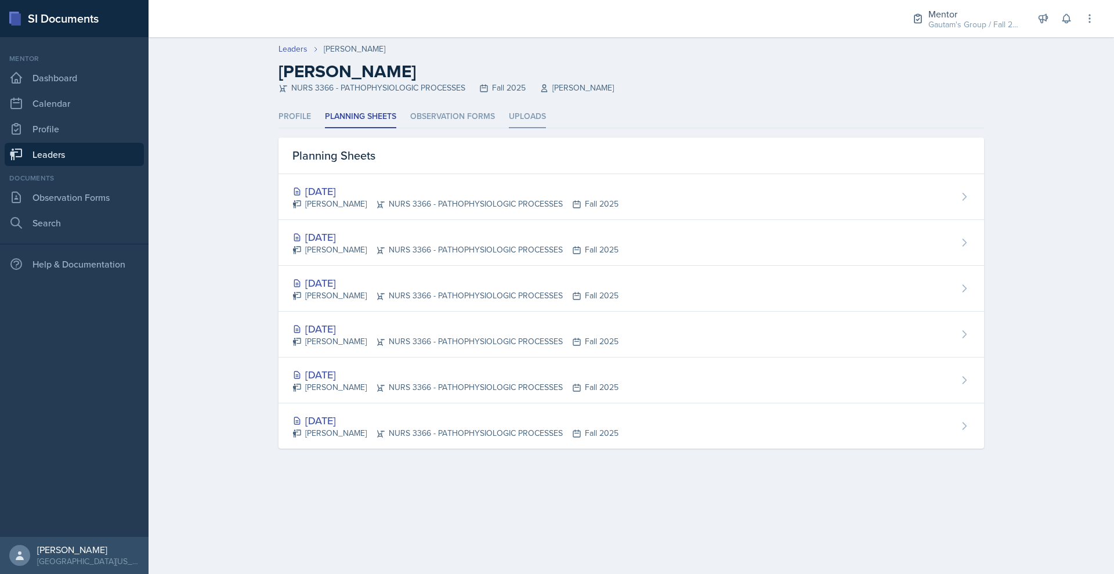
click at [512, 128] on li "Uploads" at bounding box center [527, 117] width 37 height 23
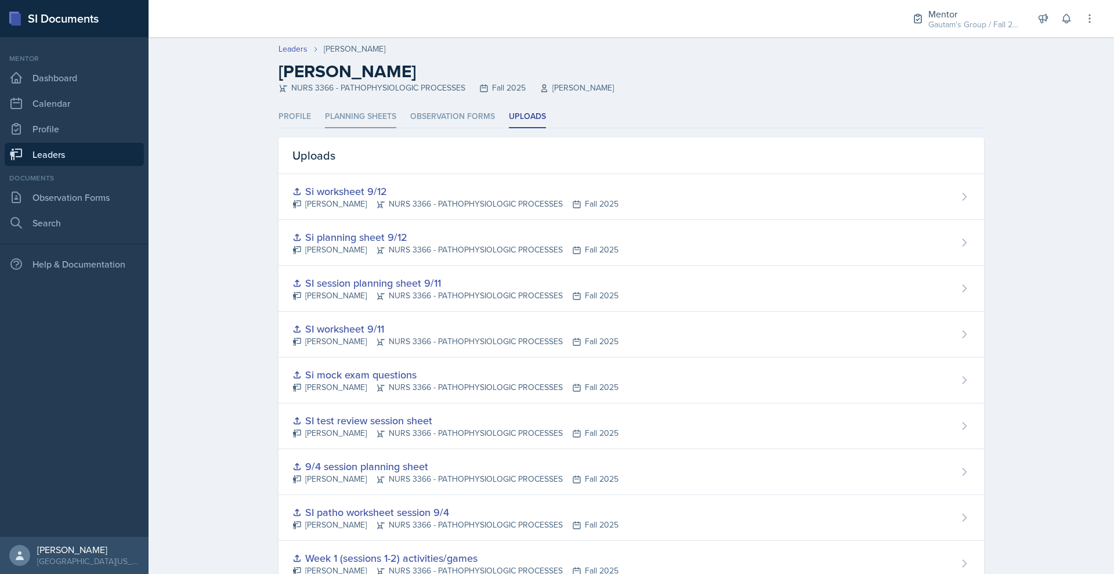
click at [325, 128] on li "Planning Sheets" at bounding box center [360, 117] width 71 height 23
